Goal: Task Accomplishment & Management: Use online tool/utility

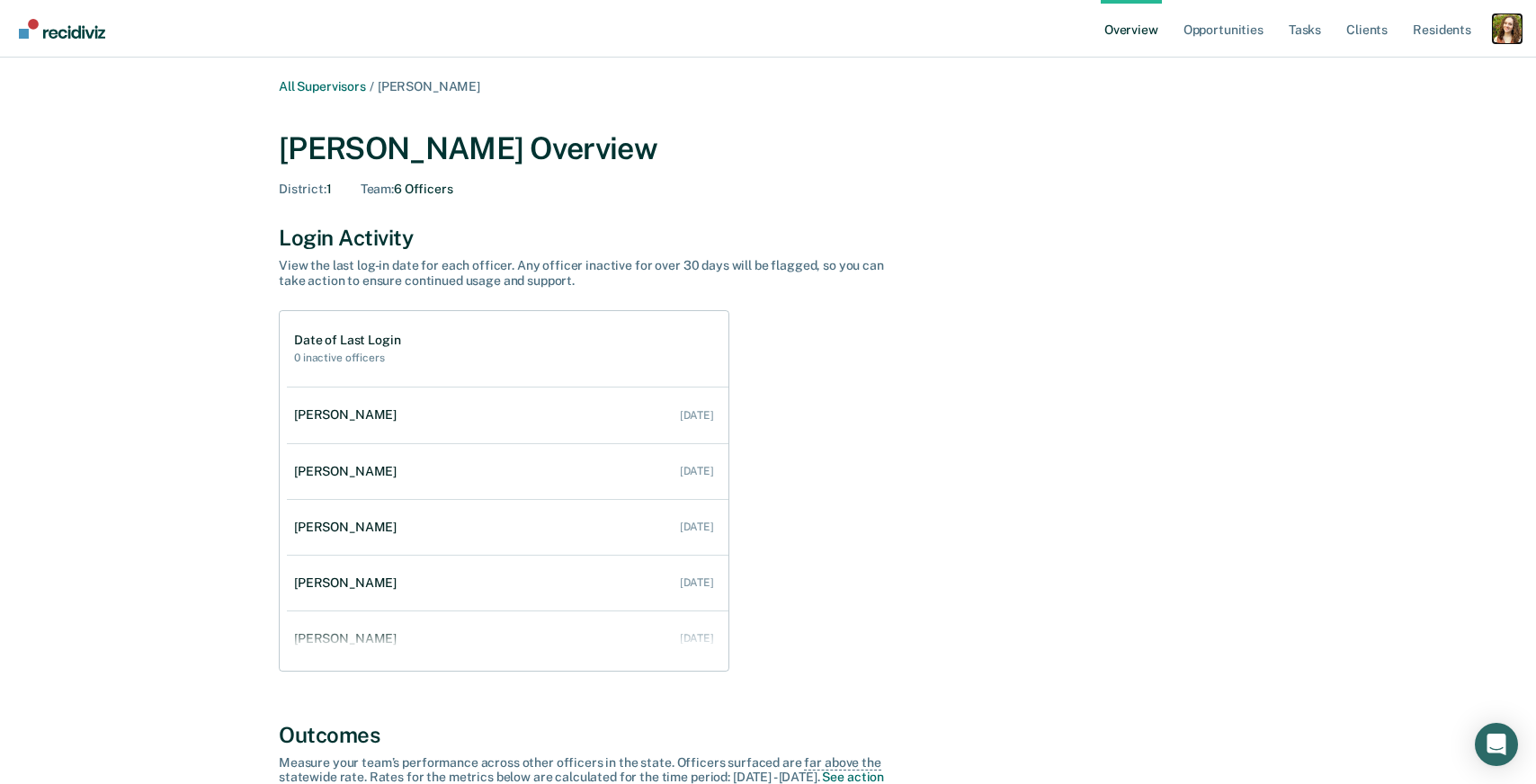
click at [1515, 33] on div "Profile dropdown button" at bounding box center [1507, 28] width 28 height 28
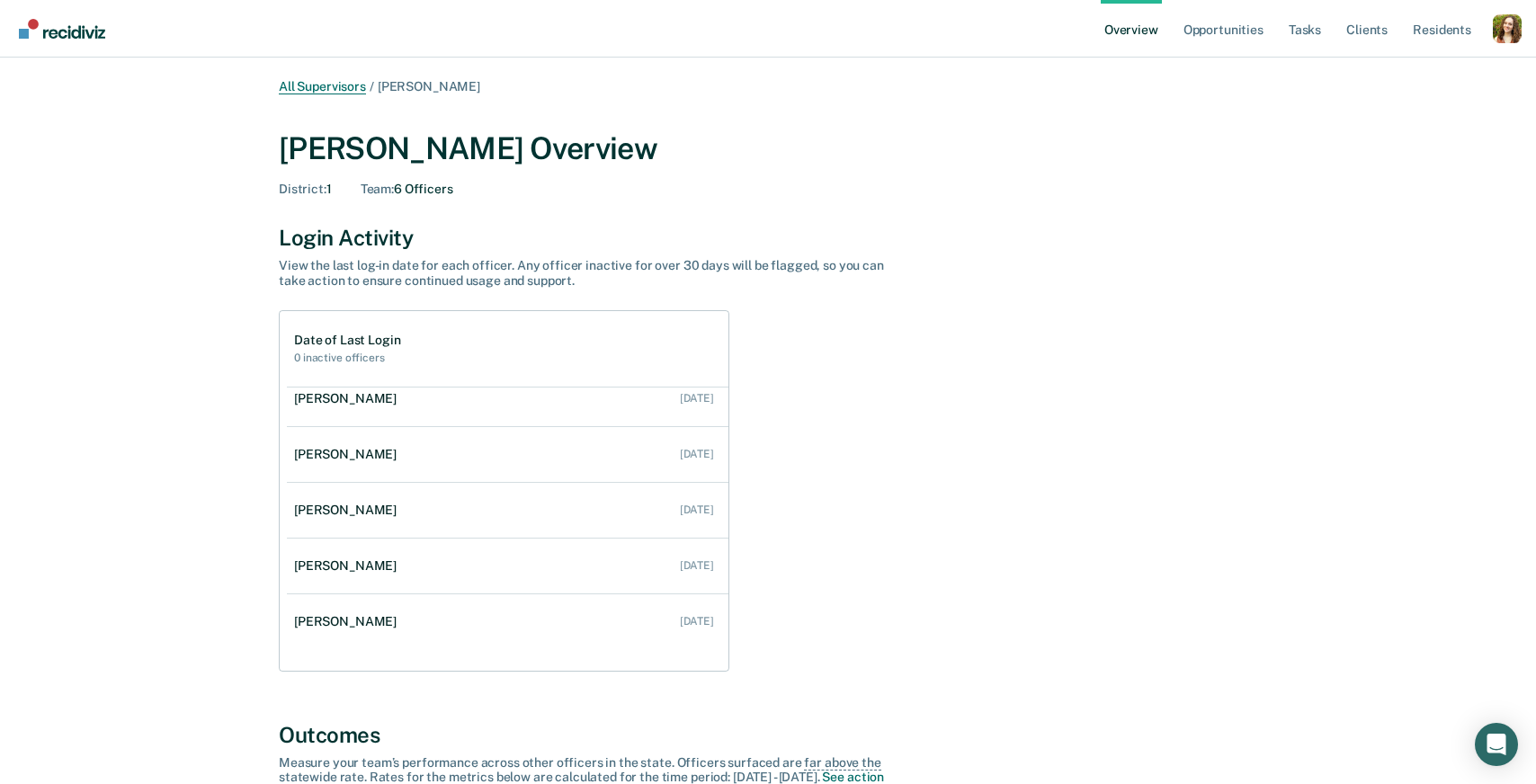
click at [315, 85] on link "All Supervisors" at bounding box center [322, 86] width 87 height 16
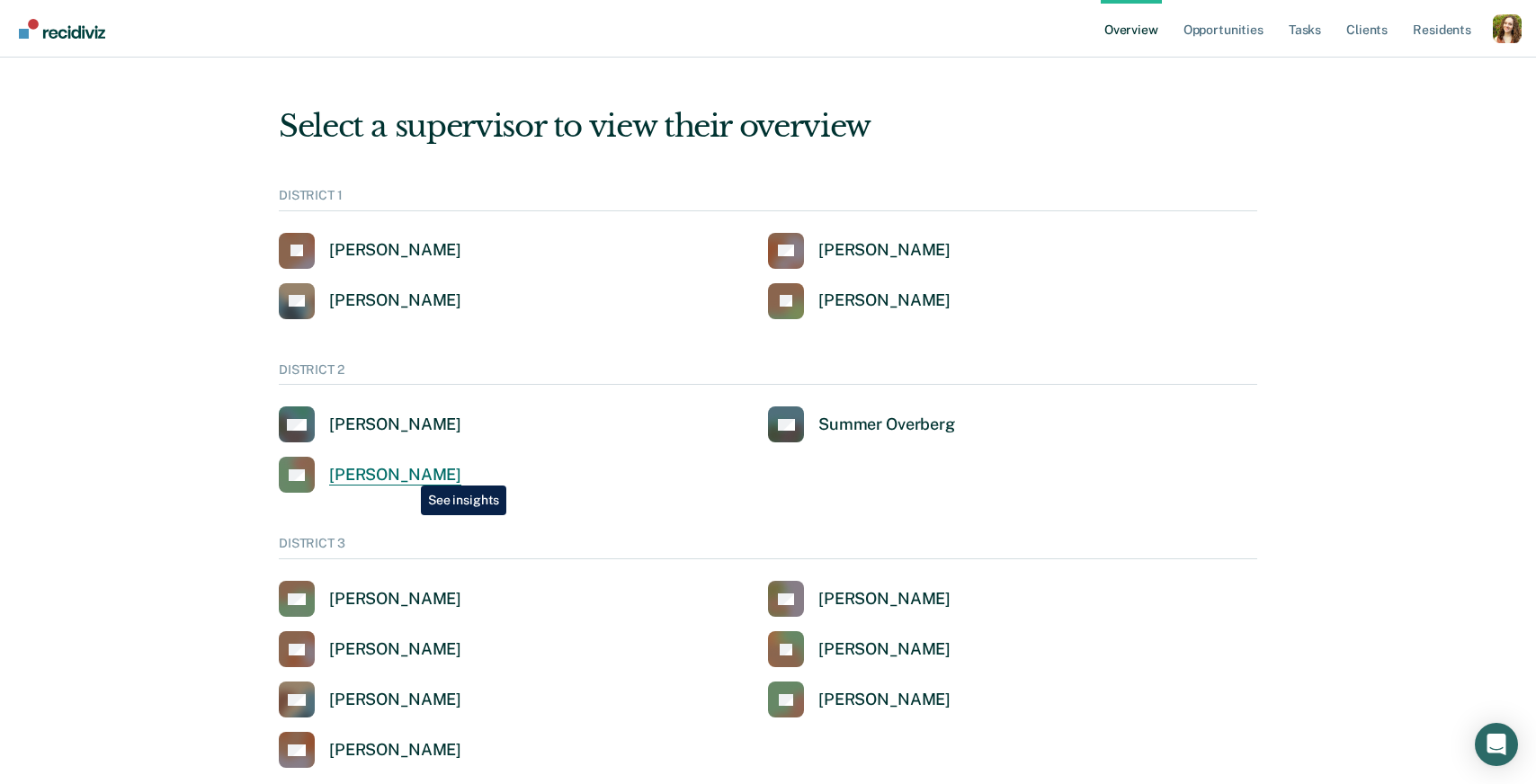
click at [407, 472] on div "[PERSON_NAME]" at bounding box center [395, 475] width 132 height 21
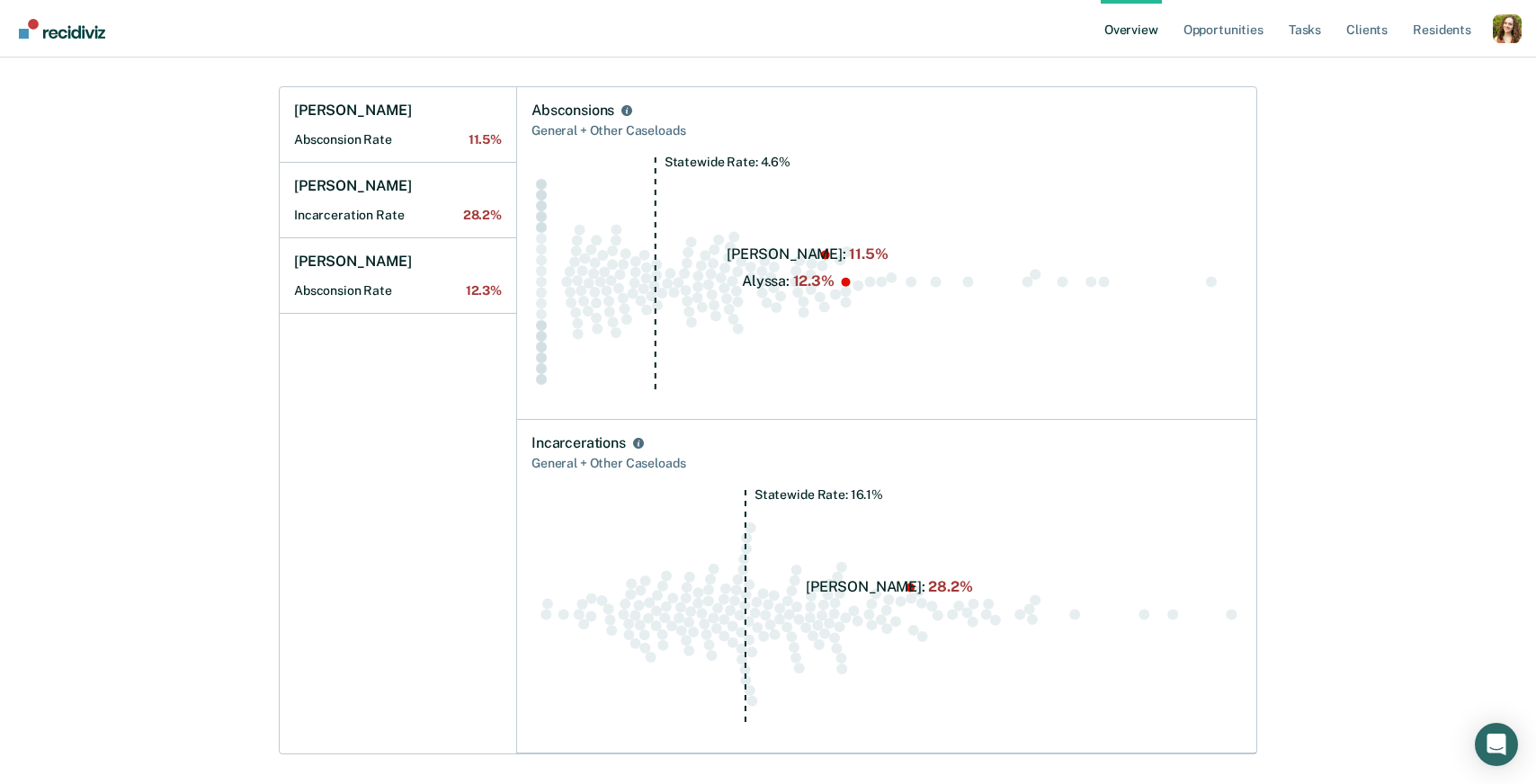
scroll to position [748, 0]
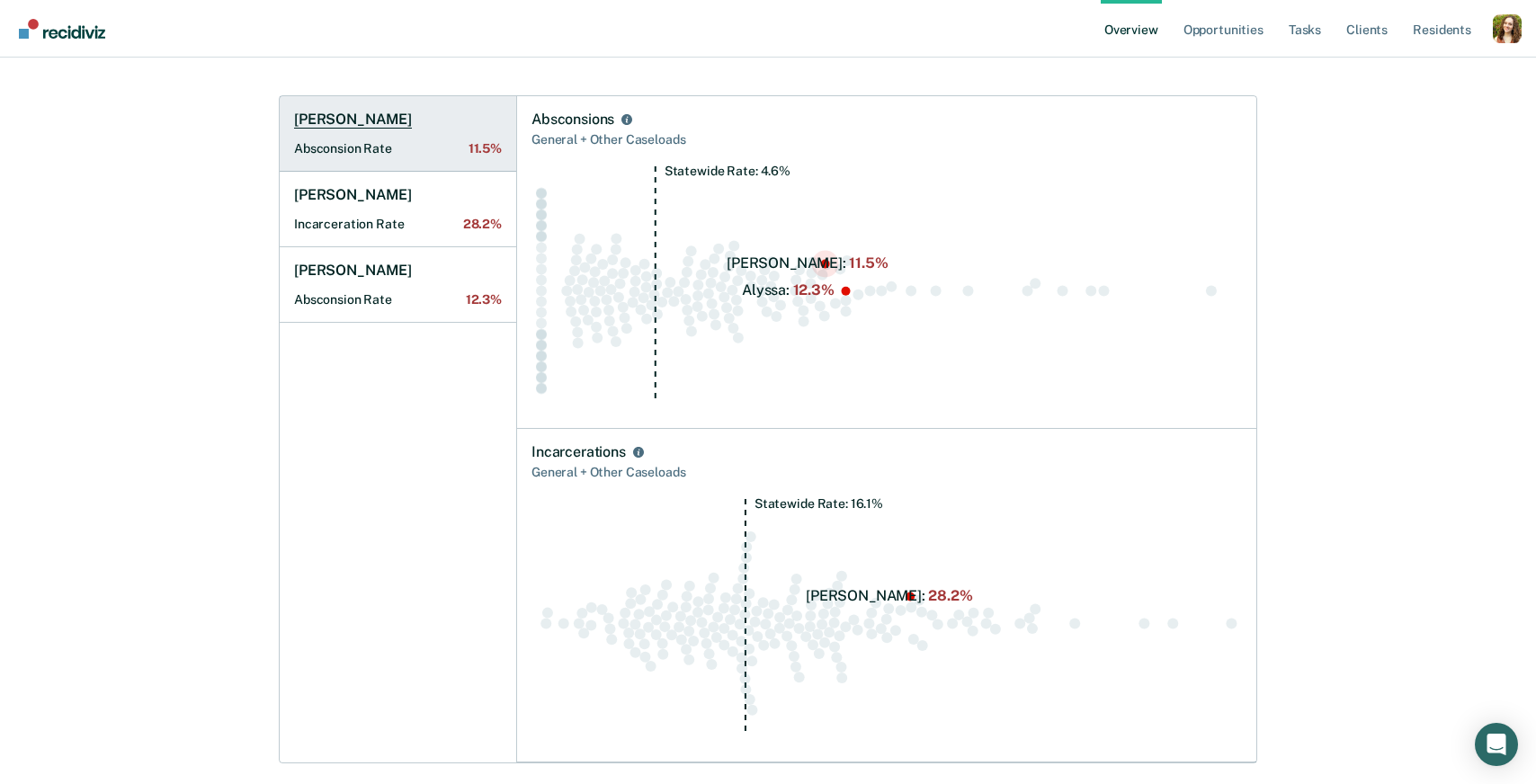
click at [396, 150] on Rate "Absconsion Rate 11.5%" at bounding box center [398, 149] width 208 height 16
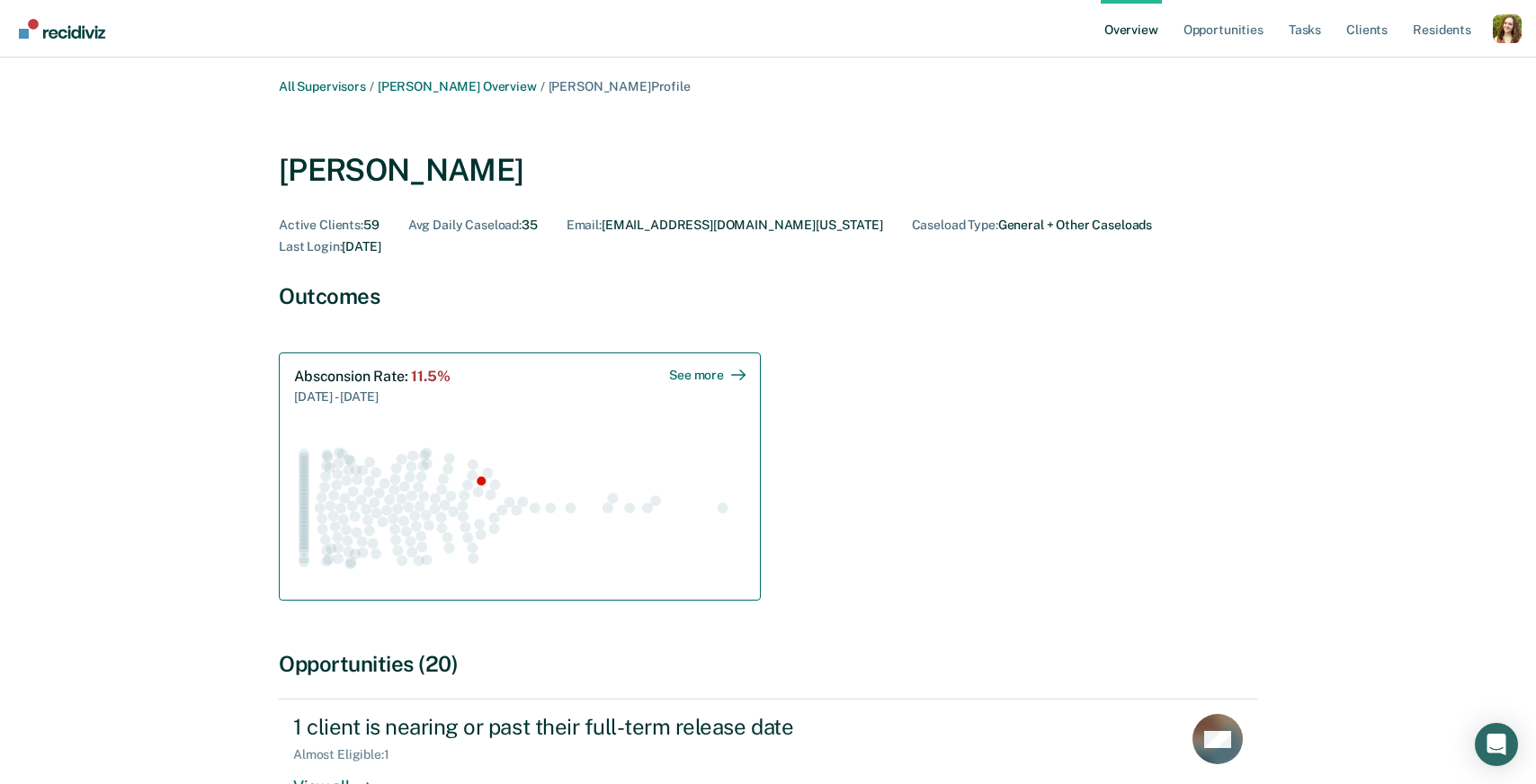
click at [462, 454] on icon "Swarm plot of all absconsion rates in the state for NOT_SEX_OFFENSE caseloads, …" at bounding box center [520, 507] width 451 height 159
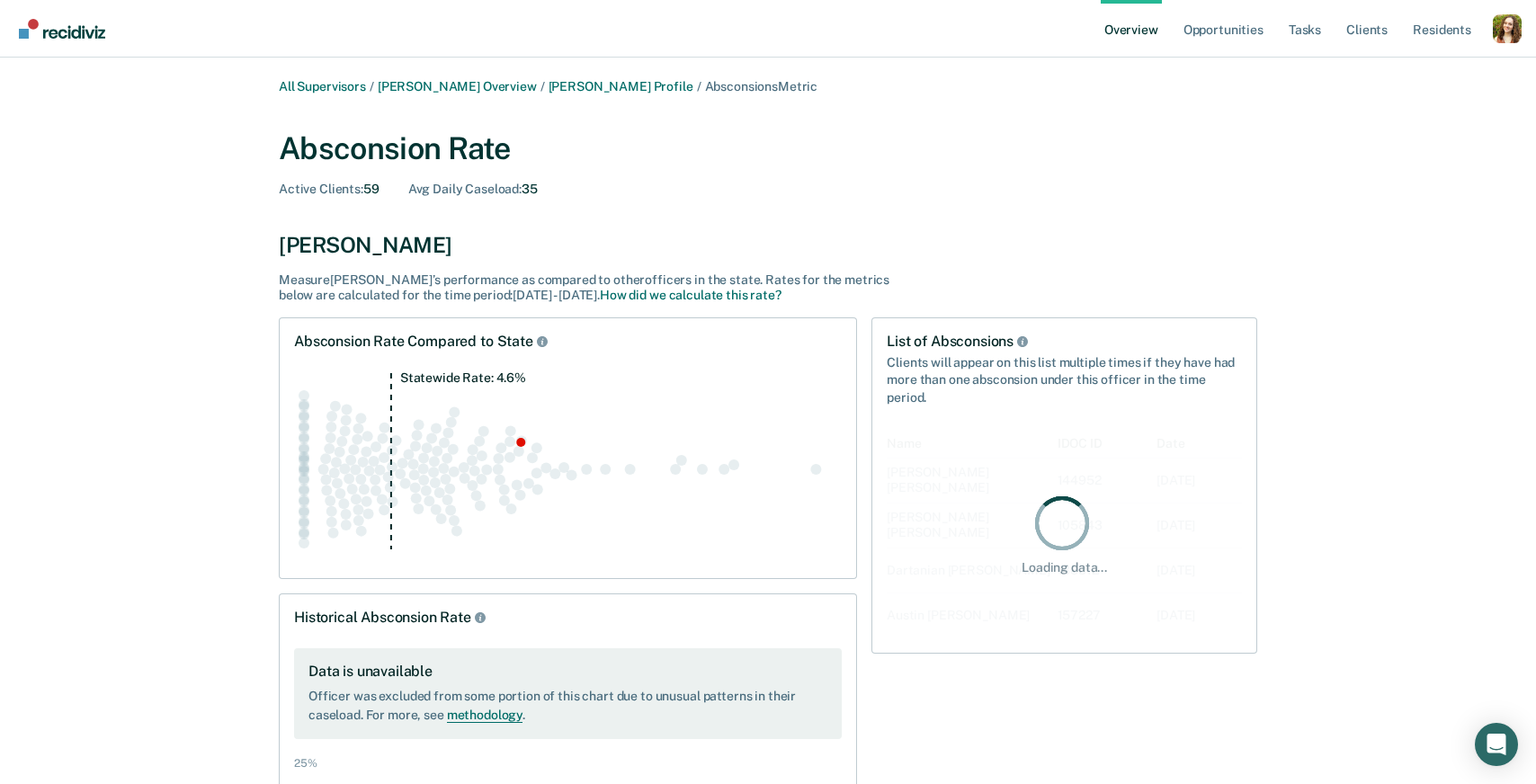
scroll to position [180, 354]
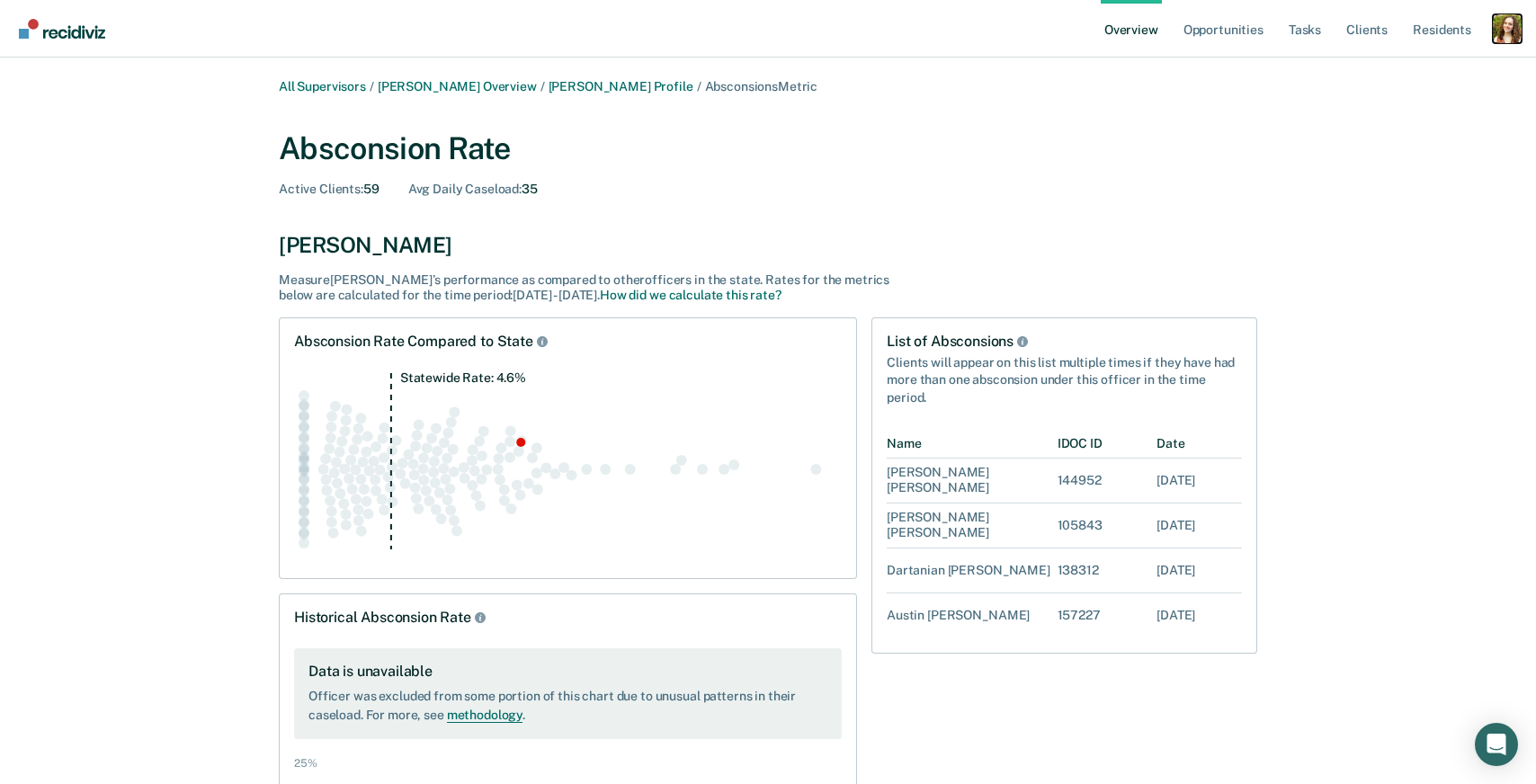
click at [1505, 27] on div "Profile dropdown button" at bounding box center [1507, 28] width 28 height 28
click at [1367, 67] on link "Profile" at bounding box center [1431, 72] width 153 height 16
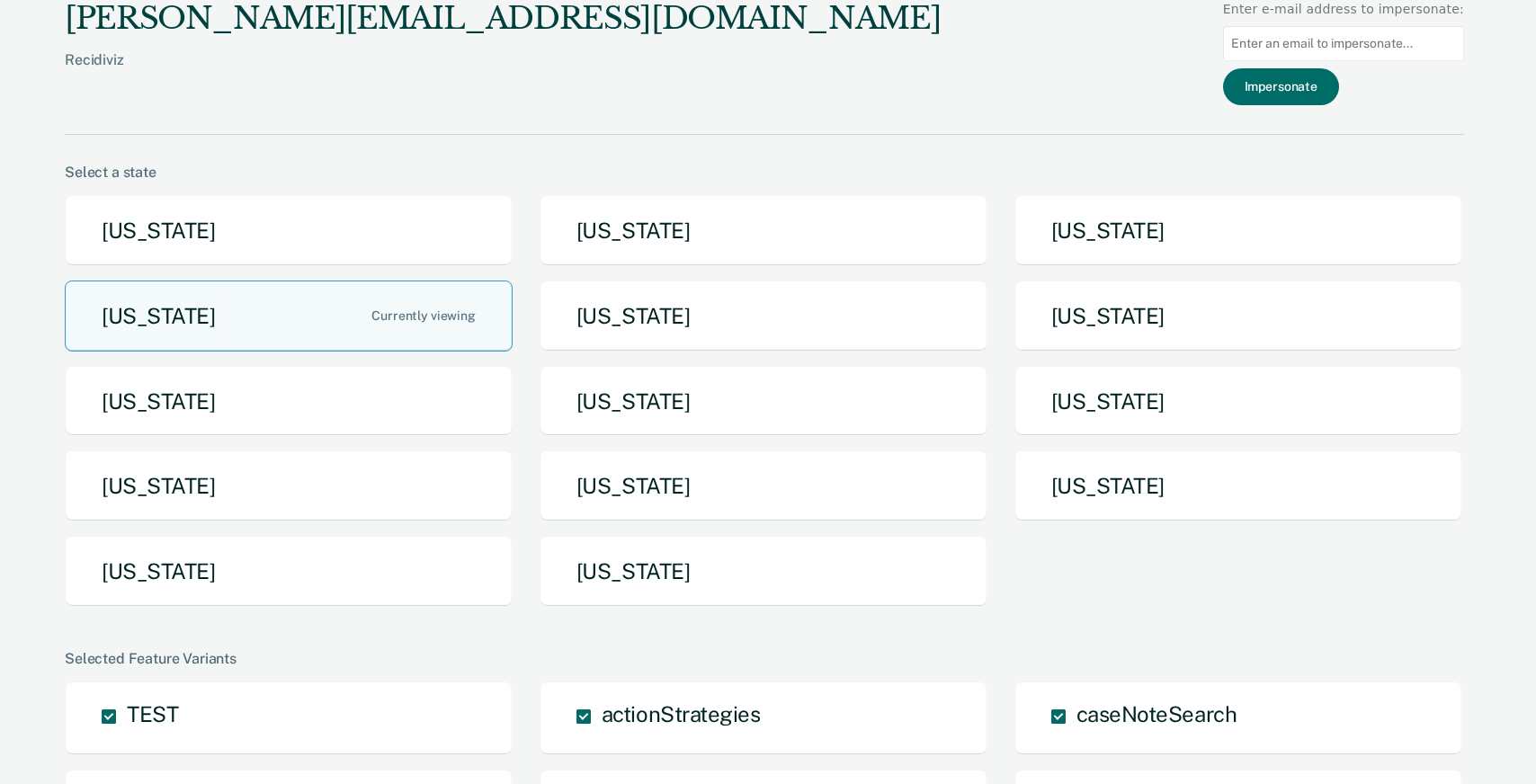
click at [1328, 42] on input at bounding box center [1343, 43] width 241 height 35
paste input "[EMAIL_ADDRESS][DOMAIN_NAME][US_STATE]"
type input "[EMAIL_ADDRESS][DOMAIN_NAME][US_STATE]"
click at [1315, 85] on button "Impersonate" at bounding box center [1281, 87] width 116 height 37
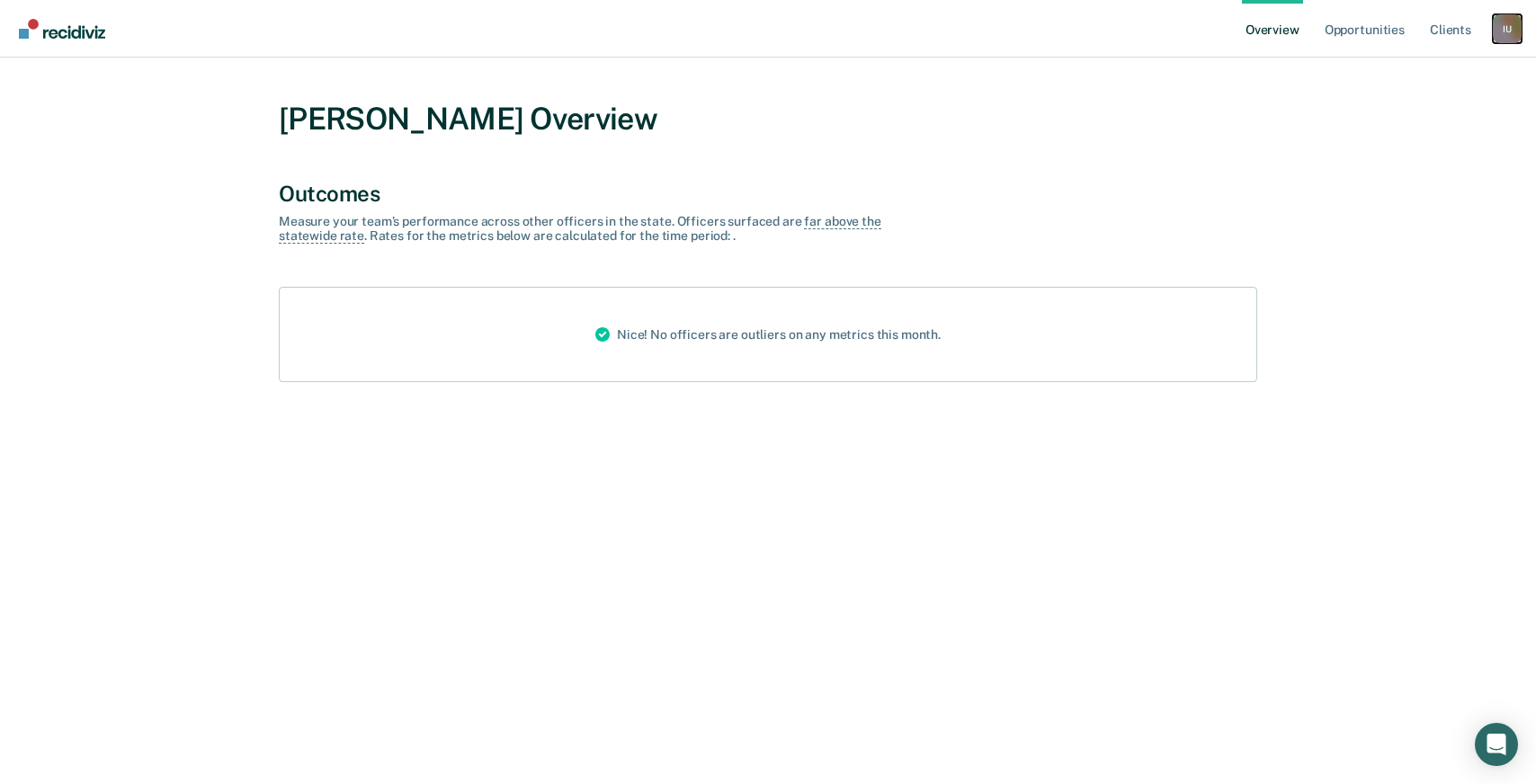
click at [1507, 34] on div "I U" at bounding box center [1507, 28] width 28 height 28
click at [1384, 71] on link "Profile" at bounding box center [1435, 72] width 145 height 16
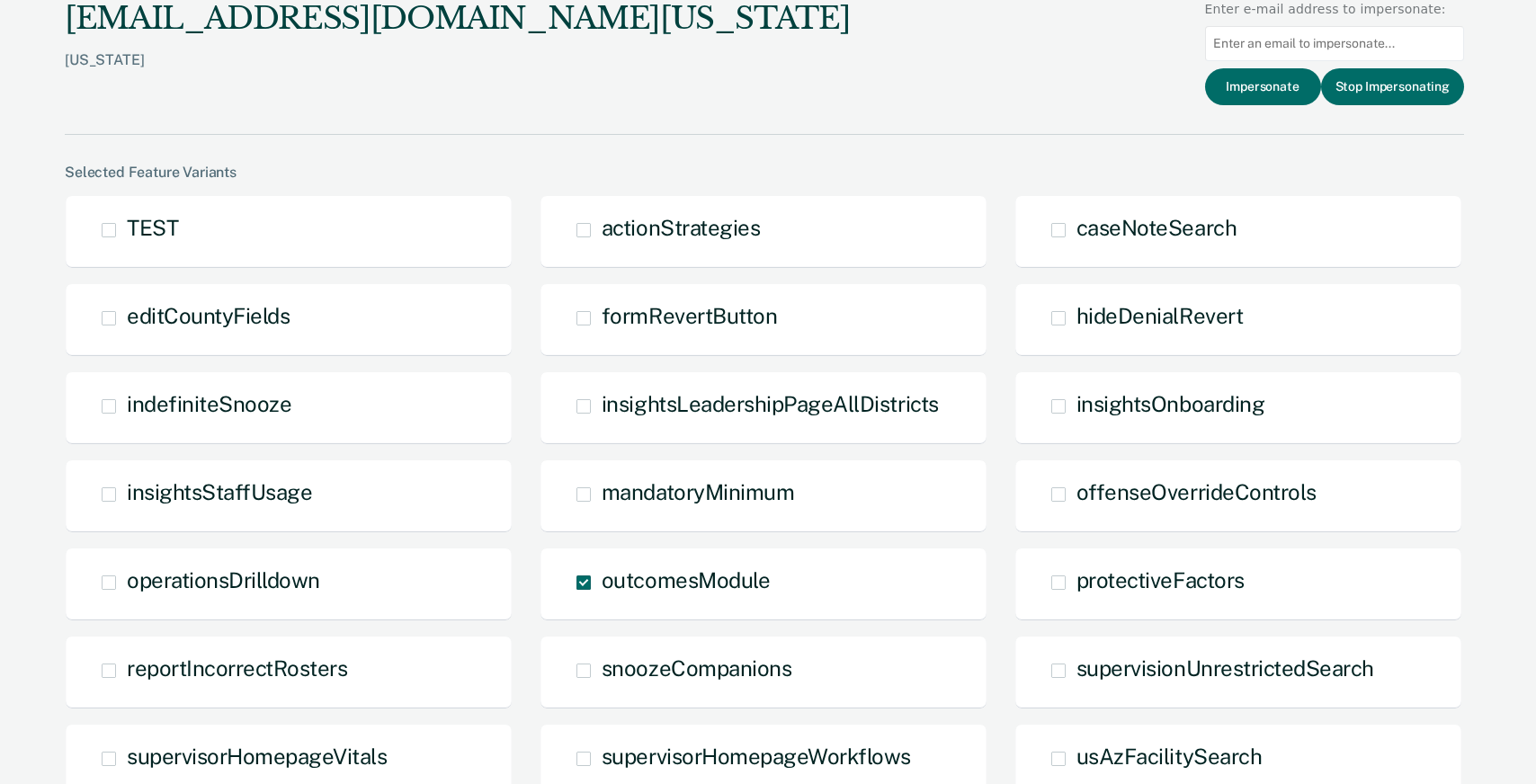
click at [1291, 51] on input at bounding box center [1334, 43] width 260 height 35
paste input "[EMAIL_ADDRESS][DOMAIN_NAME][US_STATE]"
type input "[EMAIL_ADDRESS][DOMAIN_NAME][US_STATE]"
click at [1291, 84] on button "Impersonate" at bounding box center [1263, 87] width 116 height 37
